Goal: Task Accomplishment & Management: Use online tool/utility

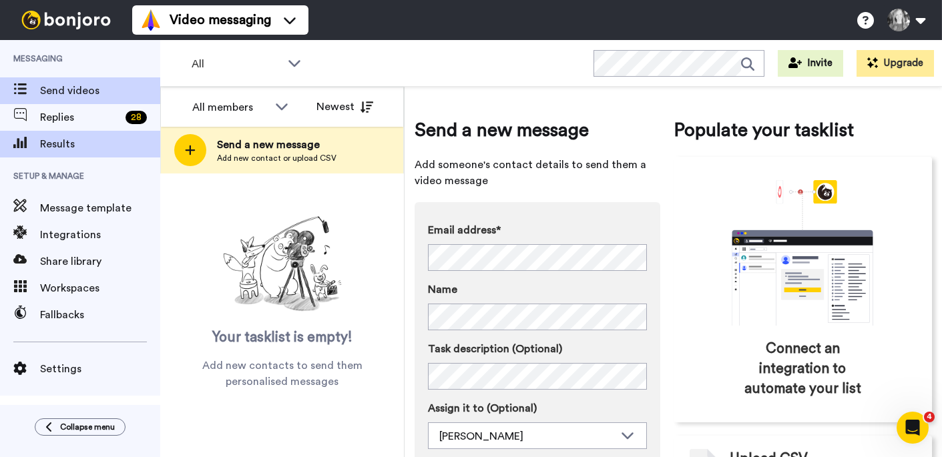
click at [79, 146] on span "Results" at bounding box center [100, 144] width 120 height 16
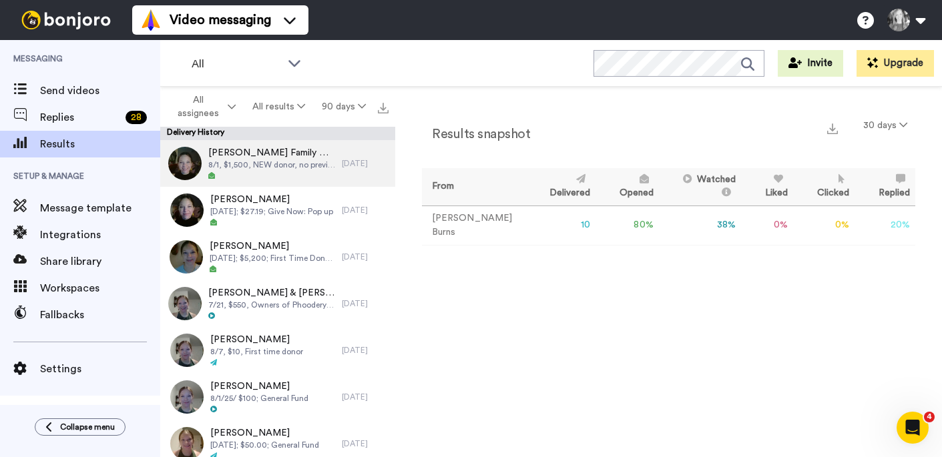
click at [244, 166] on span "8/1, $1,500, NEW donor, no previous connection - Introduce org and try to find …" at bounding box center [271, 165] width 127 height 11
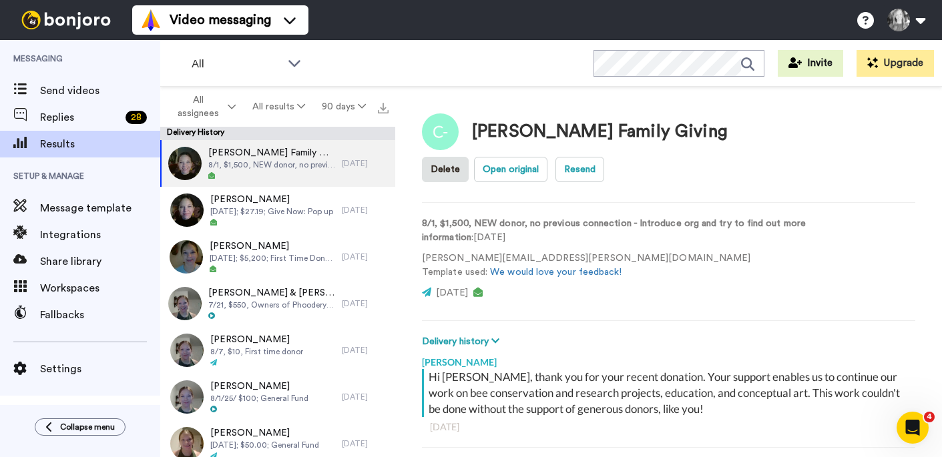
scroll to position [2, 0]
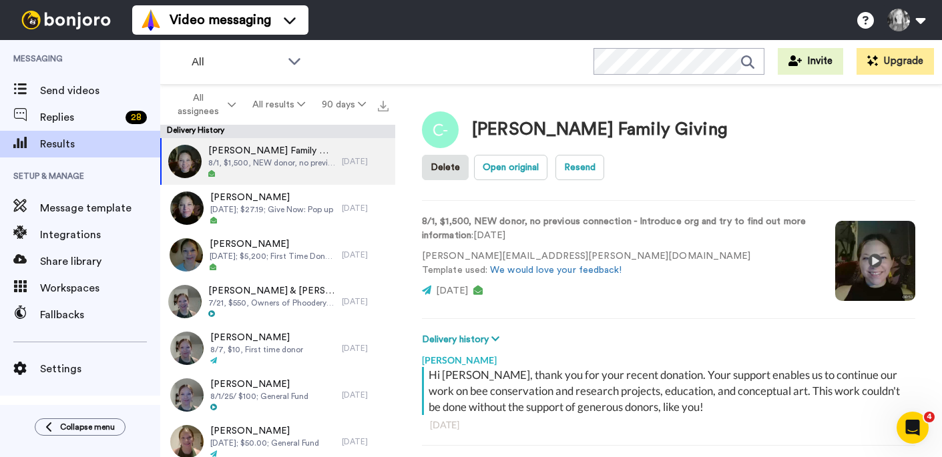
click at [870, 226] on video at bounding box center [875, 261] width 80 height 80
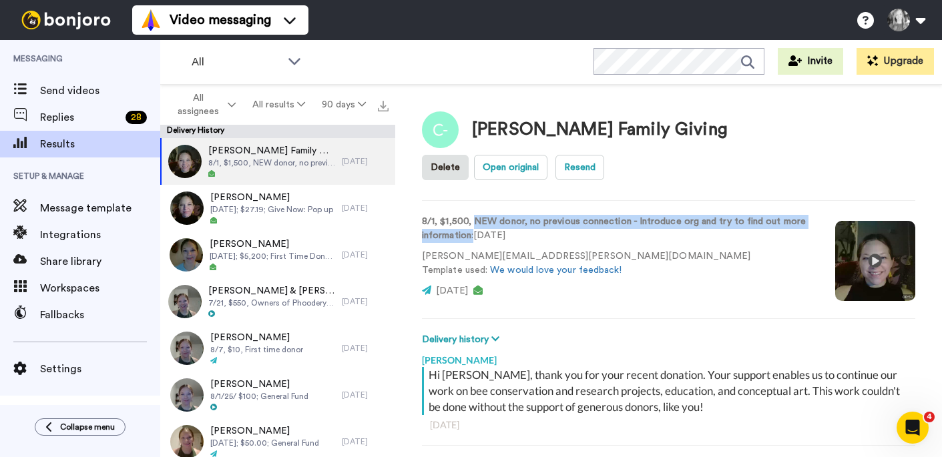
drag, startPoint x: 528, startPoint y: 202, endPoint x: 482, endPoint y: 186, distance: 48.8
click at [482, 215] on p "8/1, $1,500, NEW donor, no previous connection - Introduce org and try to find …" at bounding box center [618, 229] width 393 height 28
copy p "NEW donor, no previous connection - Introduce org and try to find out more info…"
click at [75, 85] on span "Send videos" at bounding box center [100, 91] width 120 height 16
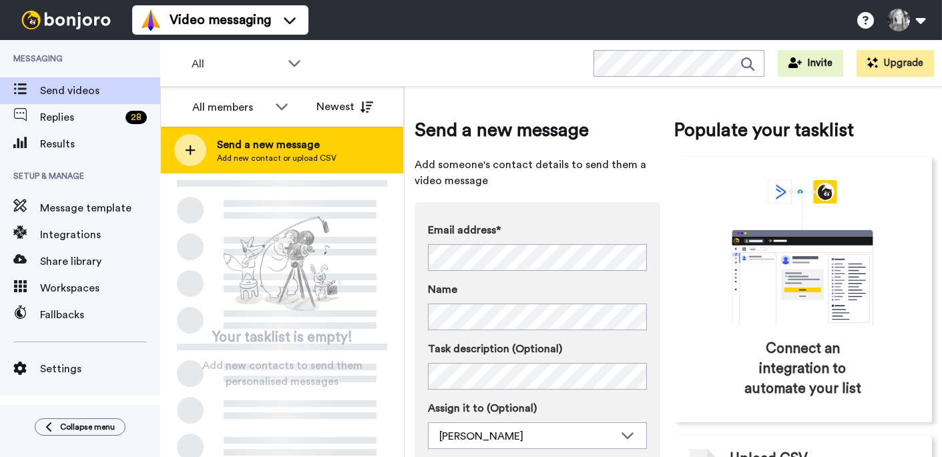
click at [189, 148] on icon at bounding box center [190, 150] width 11 height 12
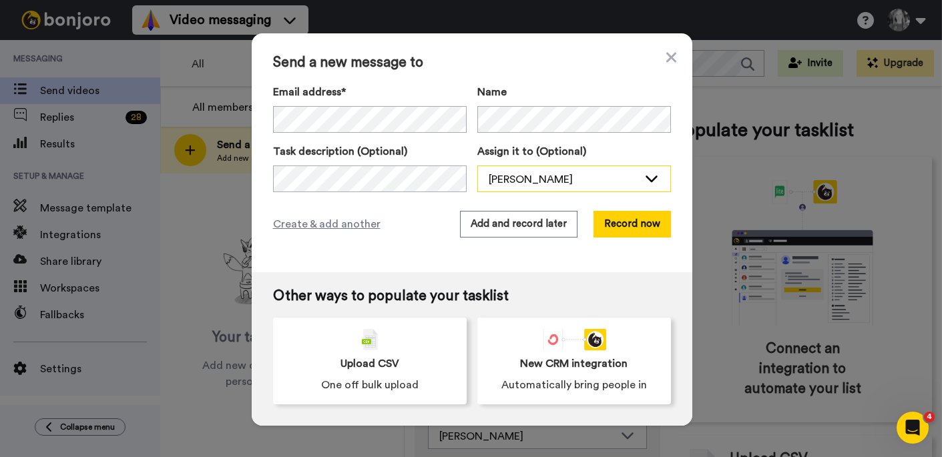
click at [521, 170] on div "[PERSON_NAME]" at bounding box center [574, 179] width 192 height 27
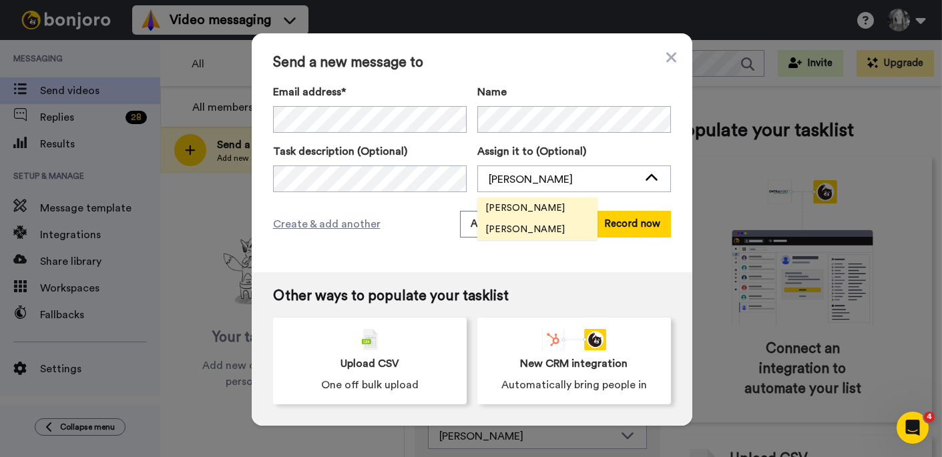
click at [500, 208] on span "[PERSON_NAME]" at bounding box center [524, 208] width 95 height 13
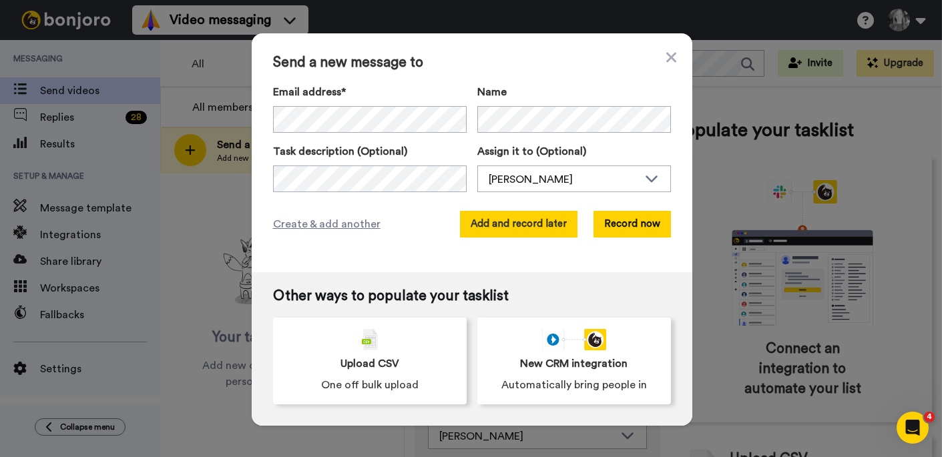
click at [496, 227] on button "Add and record later" at bounding box center [519, 224] width 118 height 27
